Goal: Find specific fact: Find specific fact

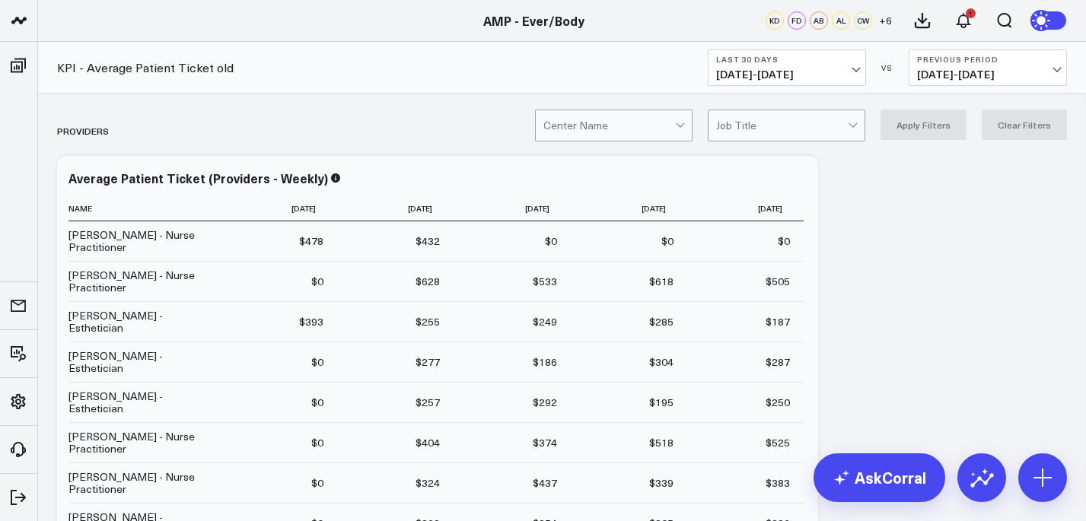
click at [668, 121] on div at bounding box center [610, 125] width 132 height 30
click at [984, 466] on icon at bounding box center [982, 478] width 24 height 24
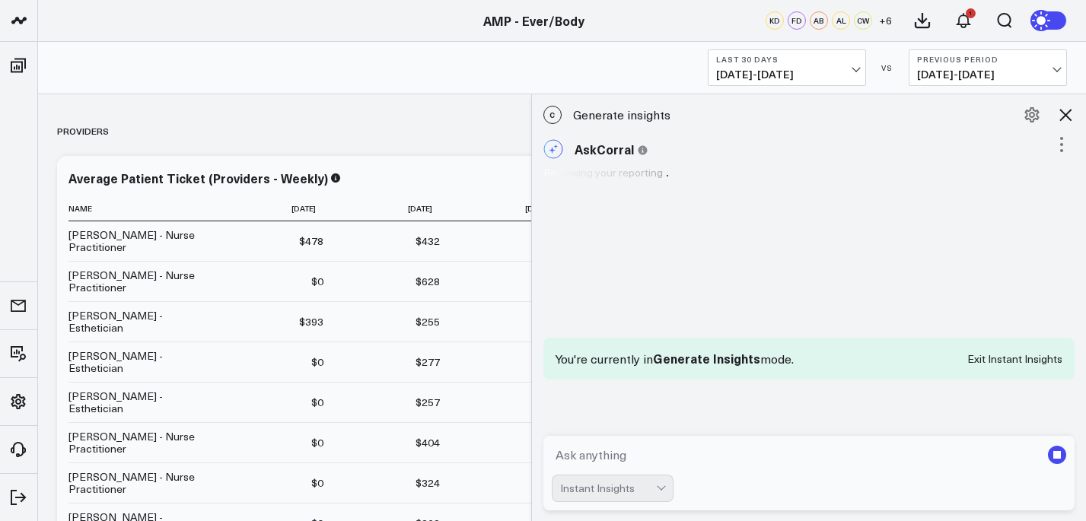
click at [734, 452] on textarea at bounding box center [797, 455] width 490 height 27
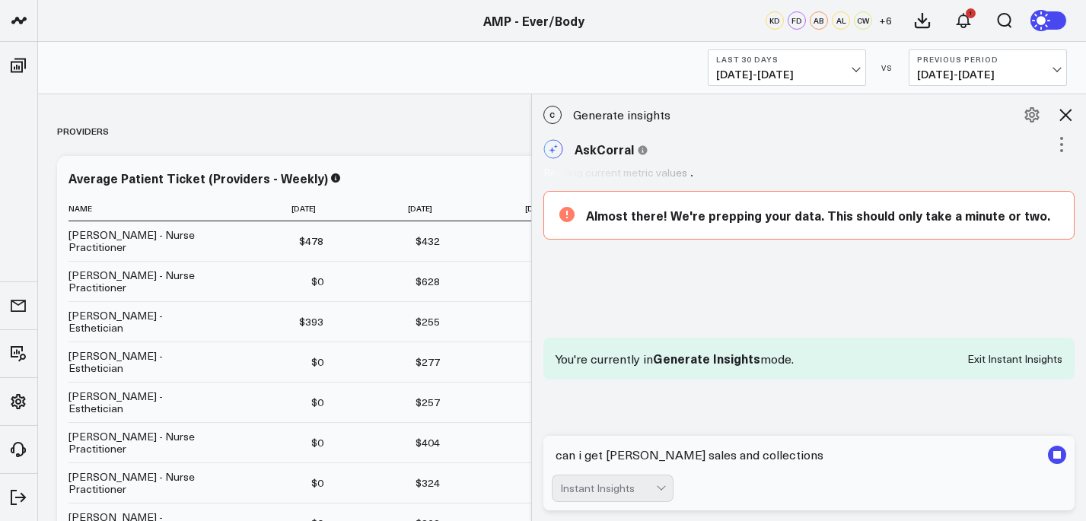
type textarea "can i get [PERSON_NAME] sales and collections"
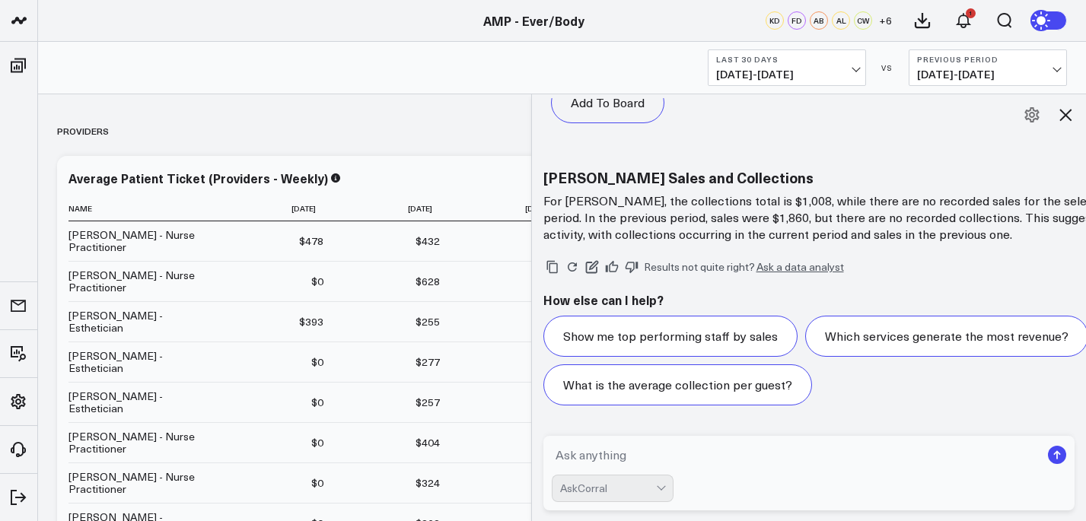
scroll to position [2070, 0]
click at [665, 454] on textarea at bounding box center [797, 455] width 490 height 27
type textarea "[PERSON_NAME] MTD"
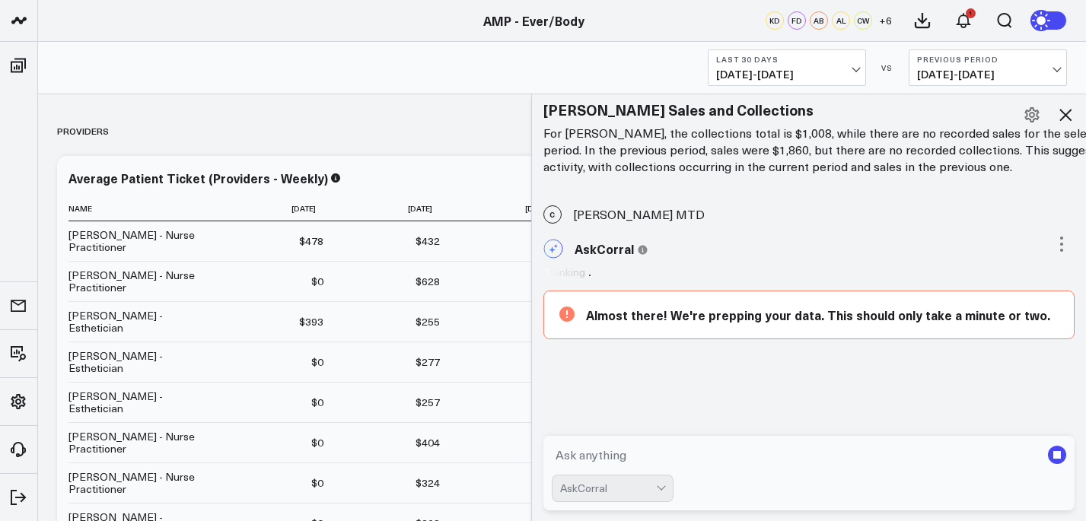
scroll to position [2089, 0]
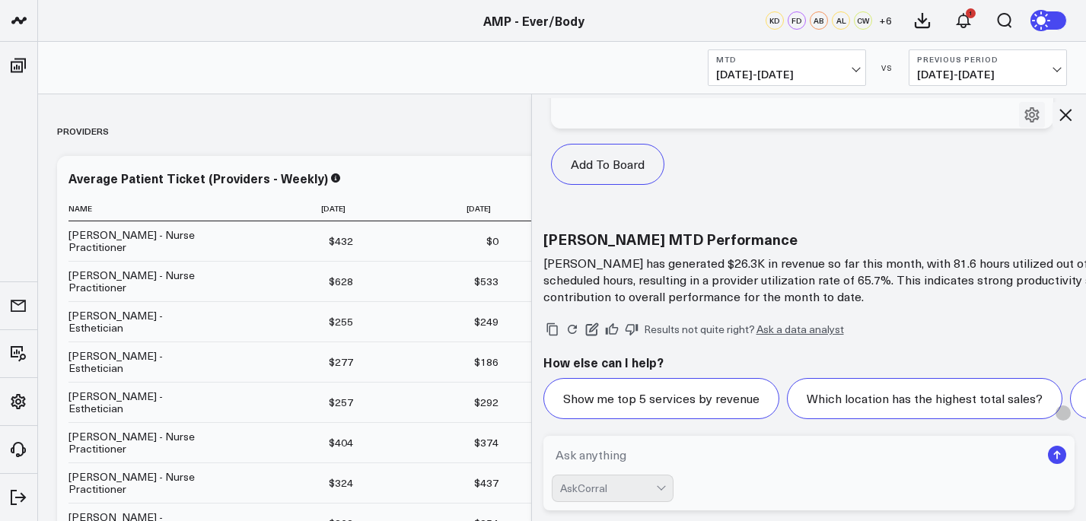
scroll to position [3084, 0]
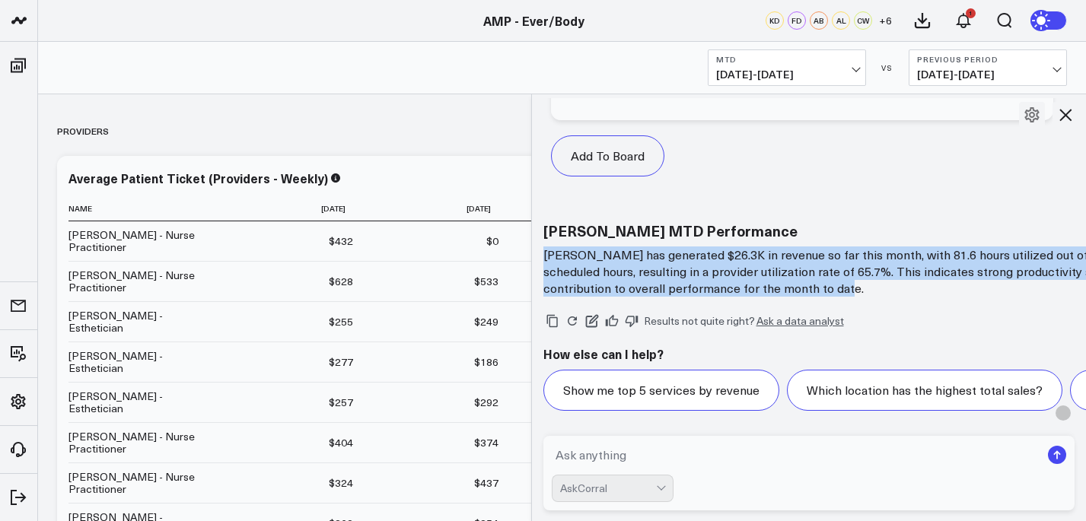
drag, startPoint x: 545, startPoint y: 257, endPoint x: 984, endPoint y: 291, distance: 440.5
click at [990, 295] on p "[PERSON_NAME] has generated $26.3K in revenue so far this month, with 81.6 hour…" at bounding box center [848, 272] width 609 height 50
click at [874, 270] on p "[PERSON_NAME] has generated $26.3K in revenue so far this month, with 81.6 hour…" at bounding box center [848, 272] width 609 height 50
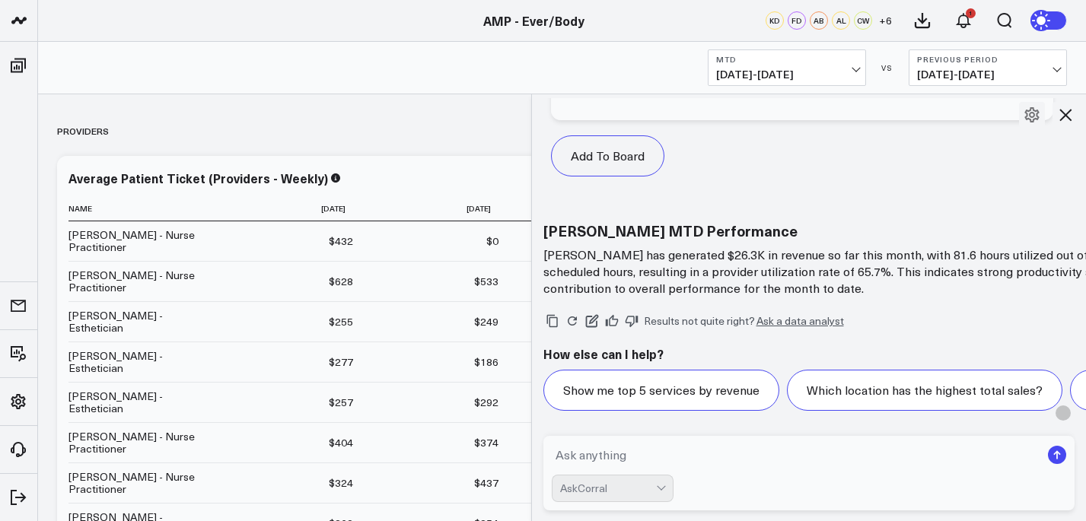
click at [716, 270] on p "[PERSON_NAME] has generated $26.3K in revenue so far this month, with 81.6 hour…" at bounding box center [848, 272] width 609 height 50
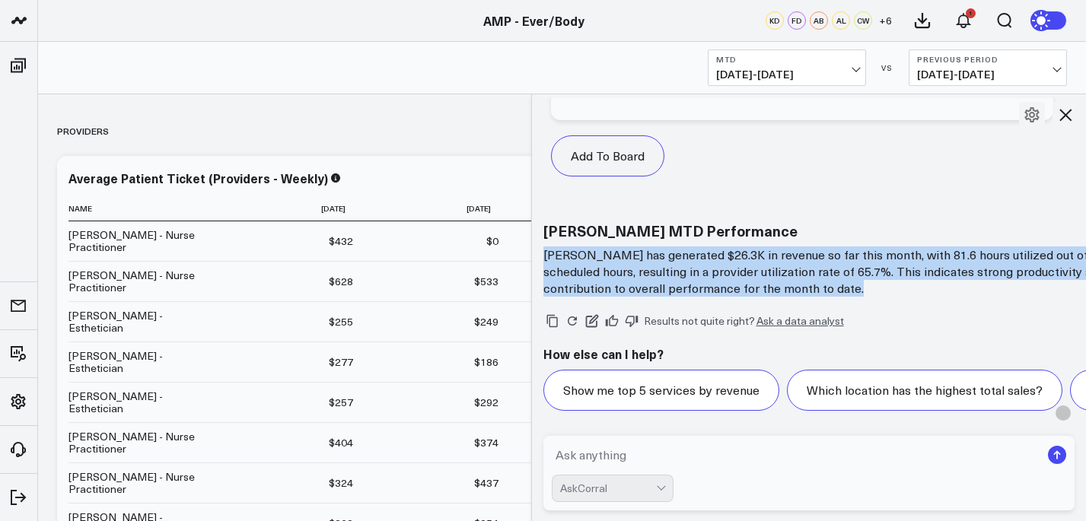
click at [716, 270] on p "[PERSON_NAME] has generated $26.3K in revenue so far this month, with 81.6 hour…" at bounding box center [848, 272] width 609 height 50
copy div "[PERSON_NAME] has generated $26.3K in revenue so far this month, with 81.6 hour…"
